Goal: Information Seeking & Learning: Learn about a topic

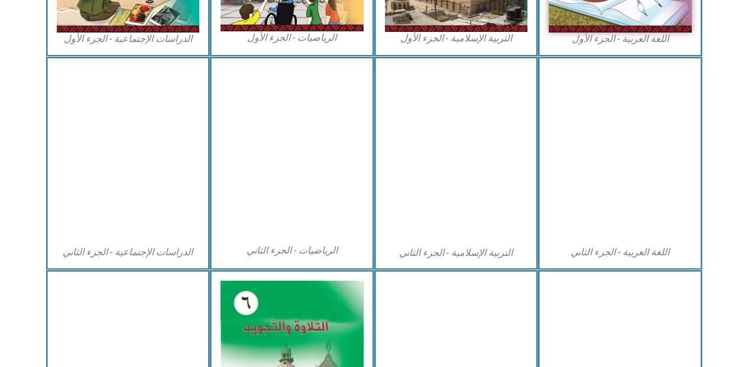
scroll to position [687, 0]
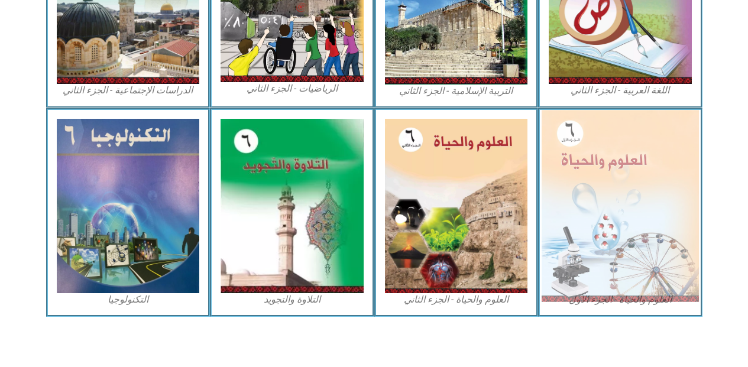
click at [614, 228] on img at bounding box center [620, 206] width 157 height 192
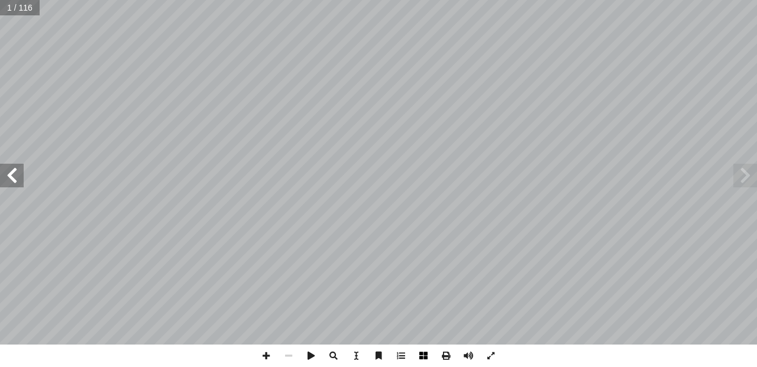
click at [426, 351] on span at bounding box center [423, 356] width 22 height 22
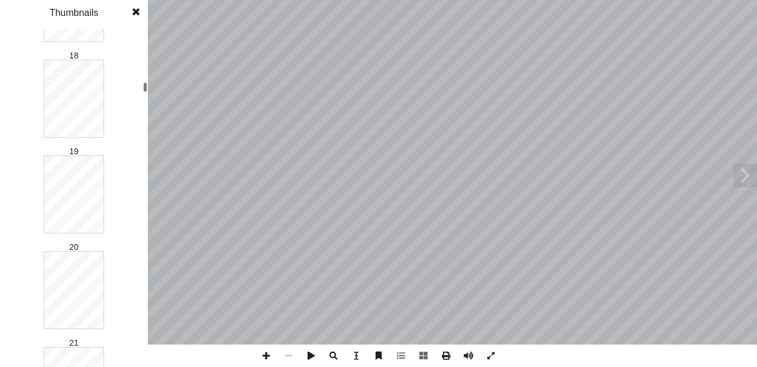
click at [148, 86] on div "العلوم والحياة [PERSON_NAME] أ ا ّ فريق الـت بو هلال أ . سناء � أ � ) ً قا ّ لب…" at bounding box center [378, 183] width 757 height 367
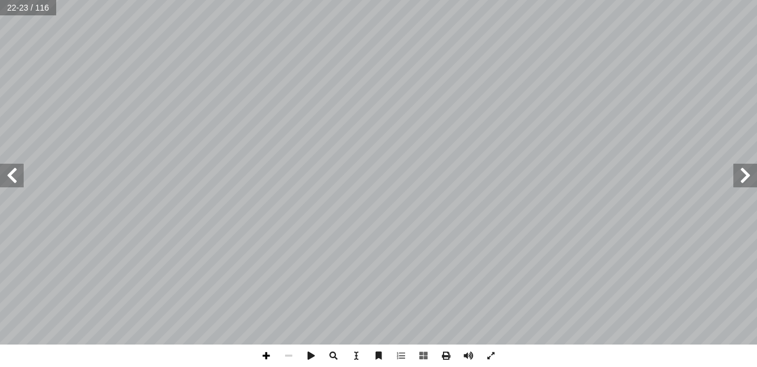
click at [262, 352] on span at bounding box center [266, 356] width 22 height 22
click at [13, 174] on span at bounding box center [12, 176] width 24 height 24
click at [398, 0] on html "الصفحة الرئيسية الصف الأول الصف الثاني الصف الثالث الصف الرابع الصف الخامس الصف…" at bounding box center [378, 54] width 757 height 108
